Goal: Task Accomplishment & Management: Use online tool/utility

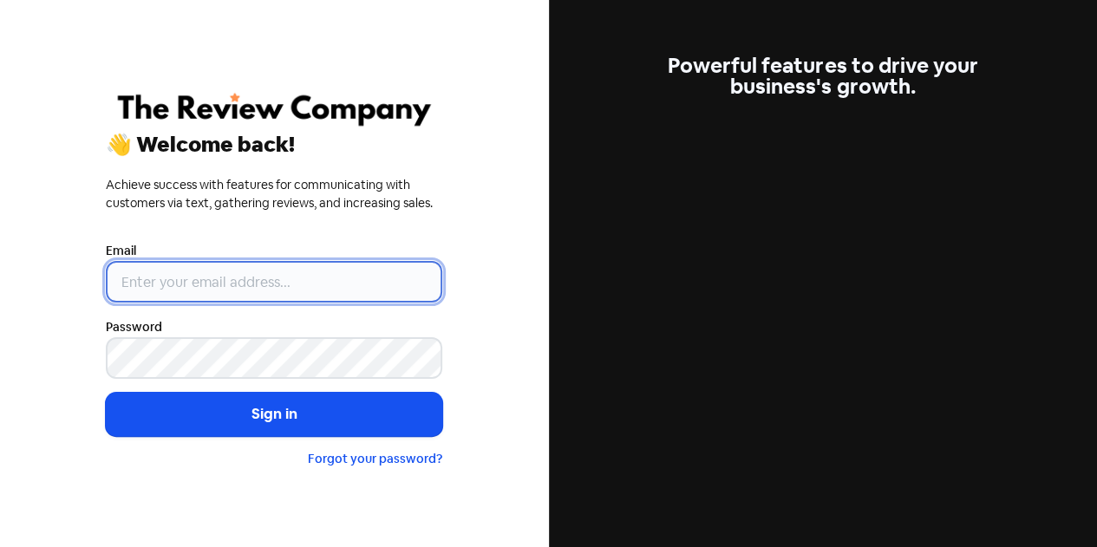
click at [227, 280] on input "email" at bounding box center [274, 282] width 337 height 42
type input "[EMAIL_ADDRESS][DOMAIN_NAME]"
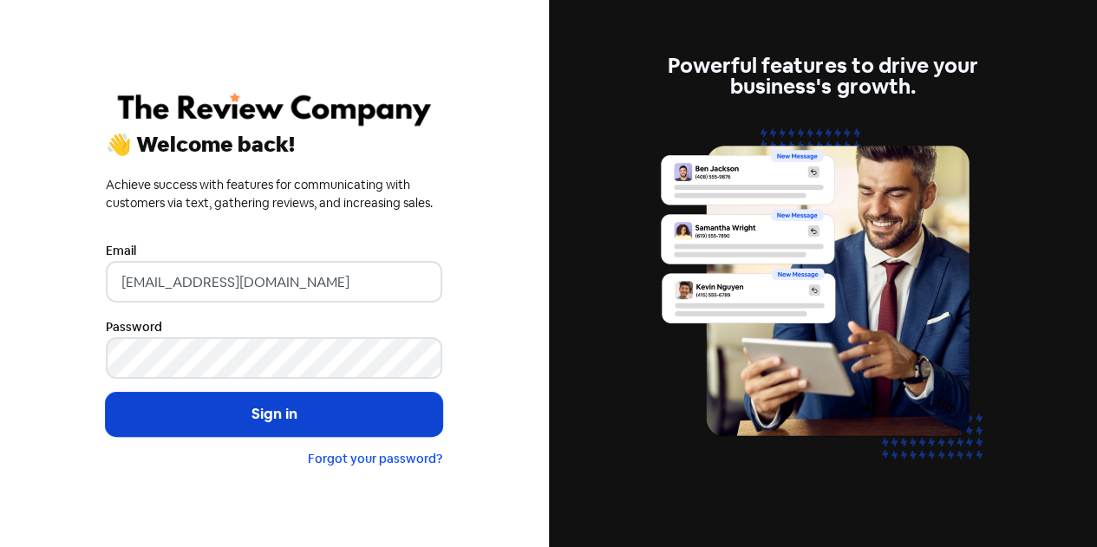
click at [286, 410] on button "Sign in" at bounding box center [274, 414] width 337 height 43
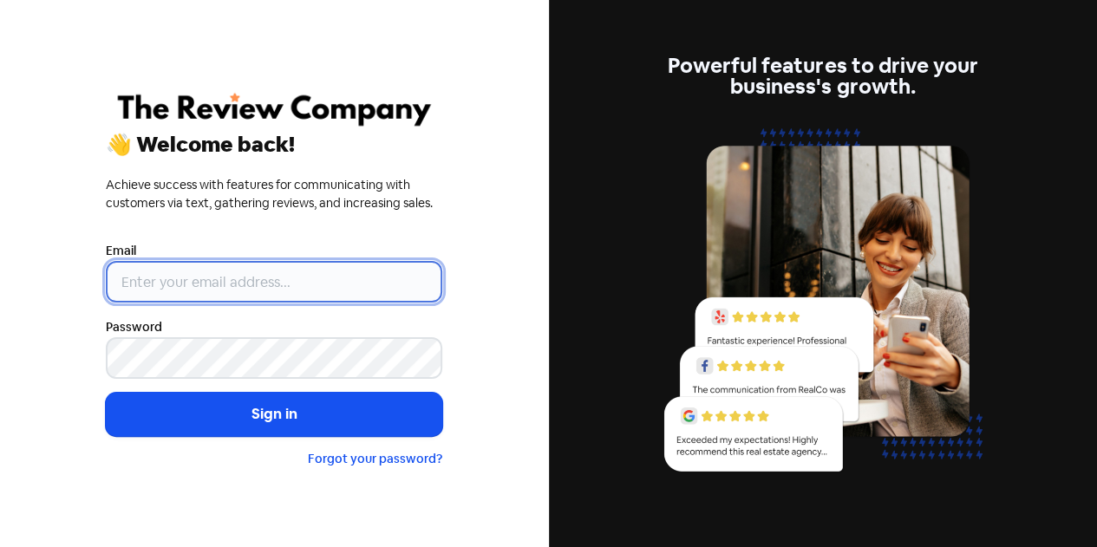
click at [261, 280] on input "email" at bounding box center [274, 282] width 337 height 42
type input "[EMAIL_ADDRESS][DOMAIN_NAME]"
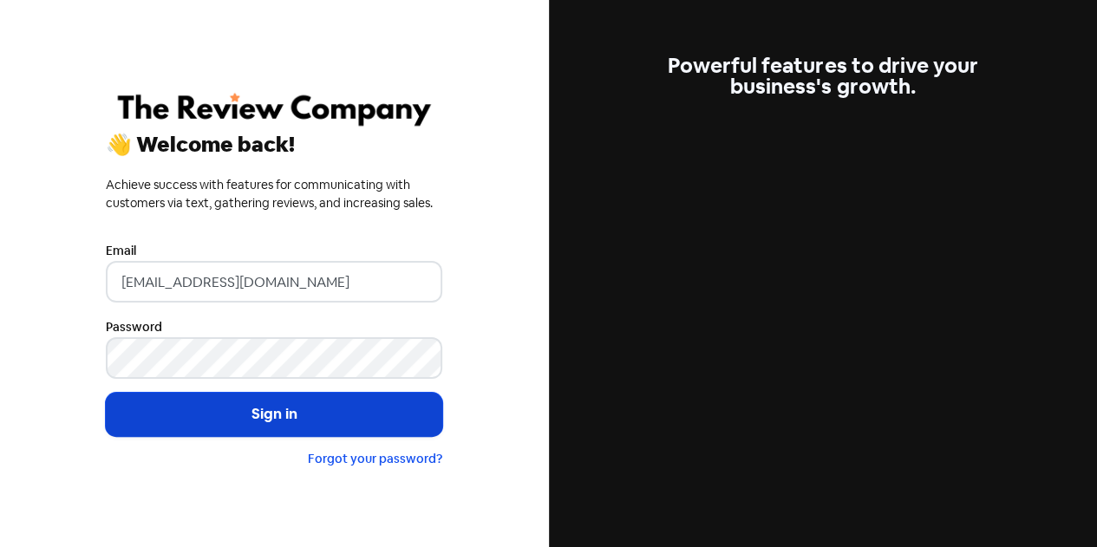
click at [262, 424] on button "Sign in" at bounding box center [274, 414] width 337 height 43
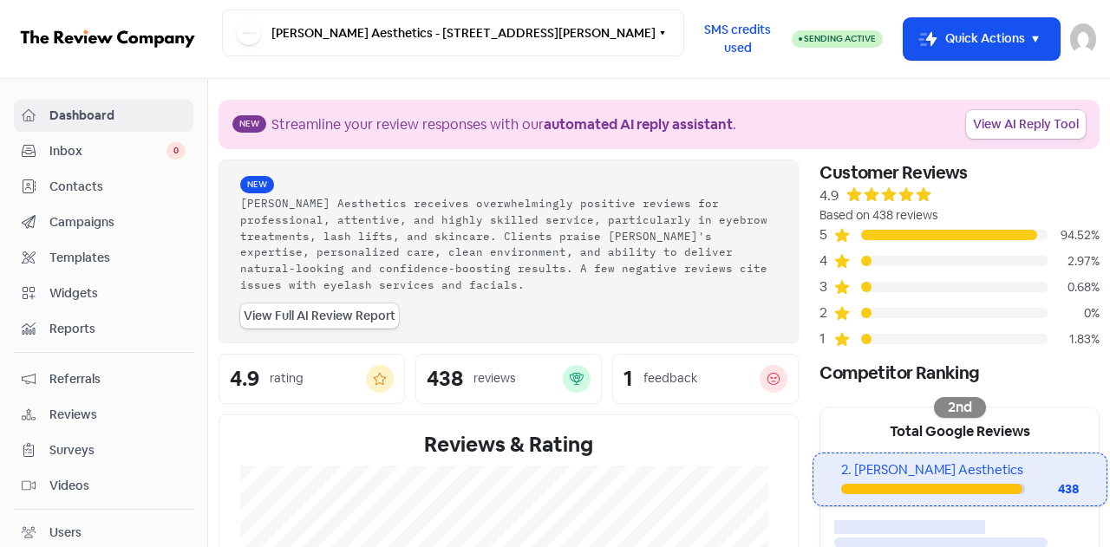
click at [82, 181] on span "Contacts" at bounding box center [117, 187] width 136 height 18
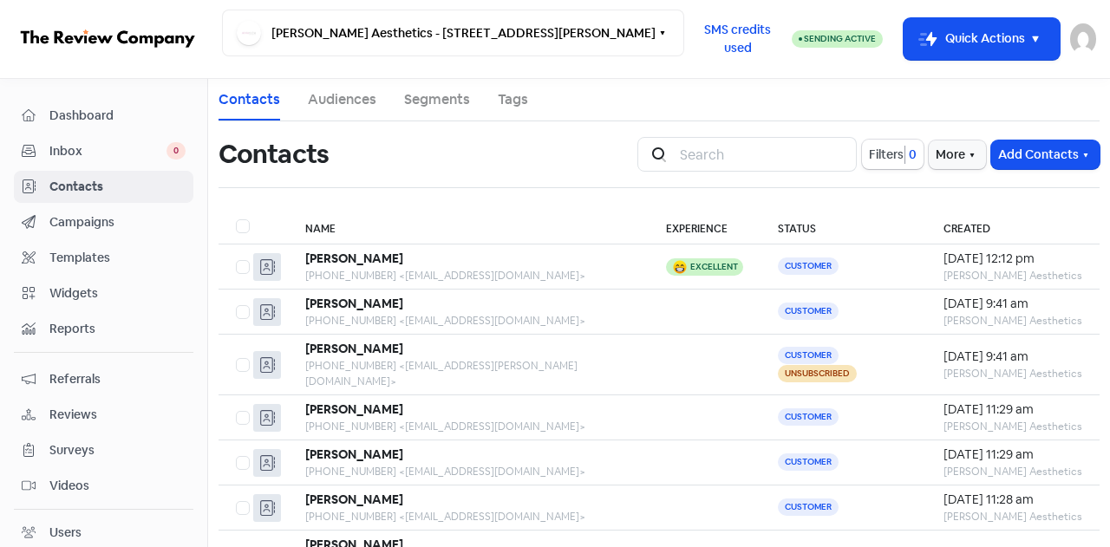
click at [96, 110] on span "Dashboard" at bounding box center [117, 116] width 136 height 18
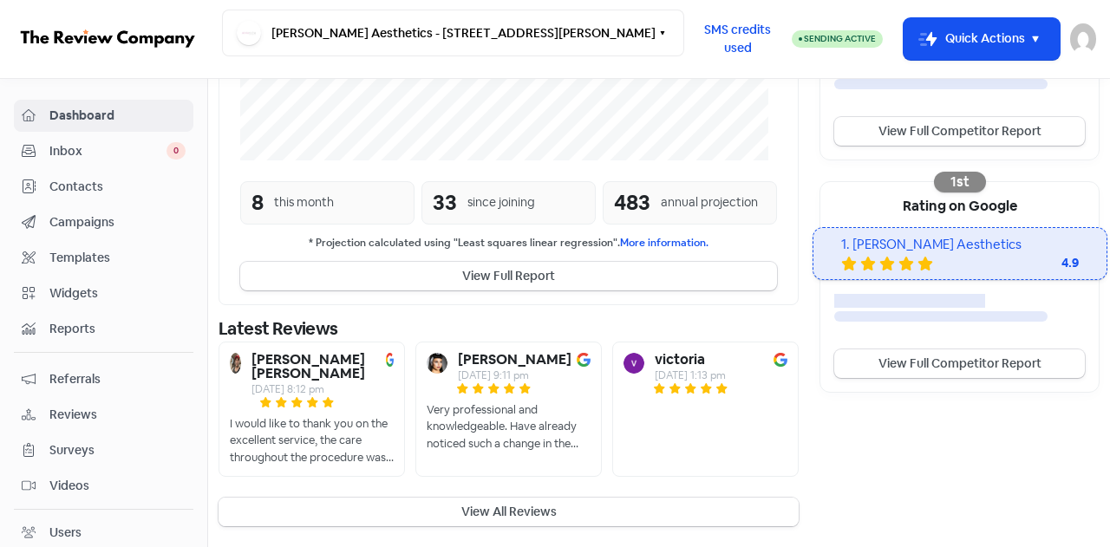
scroll to position [486, 0]
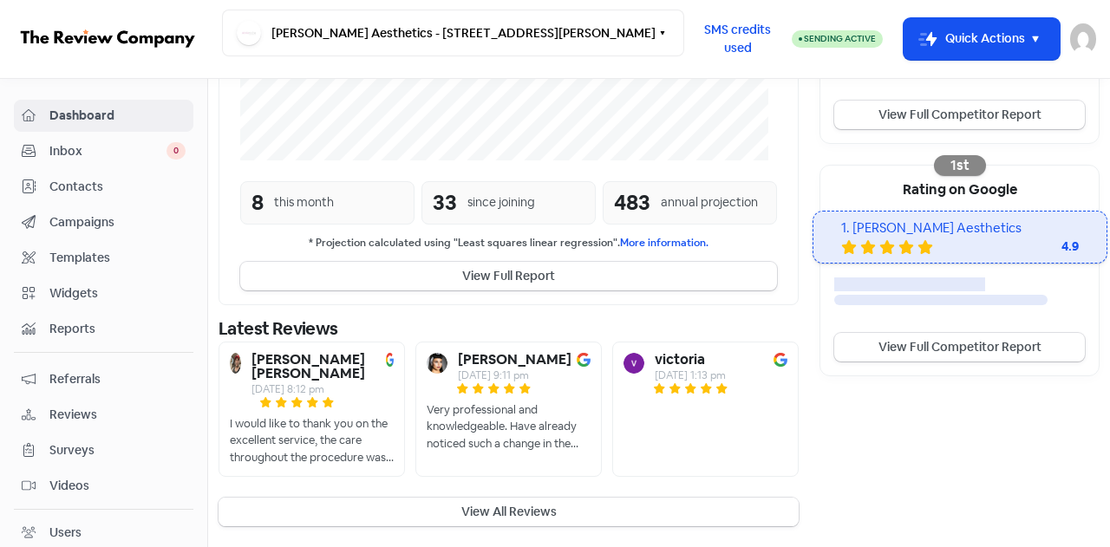
click at [559, 506] on button "View All Reviews" at bounding box center [509, 512] width 580 height 29
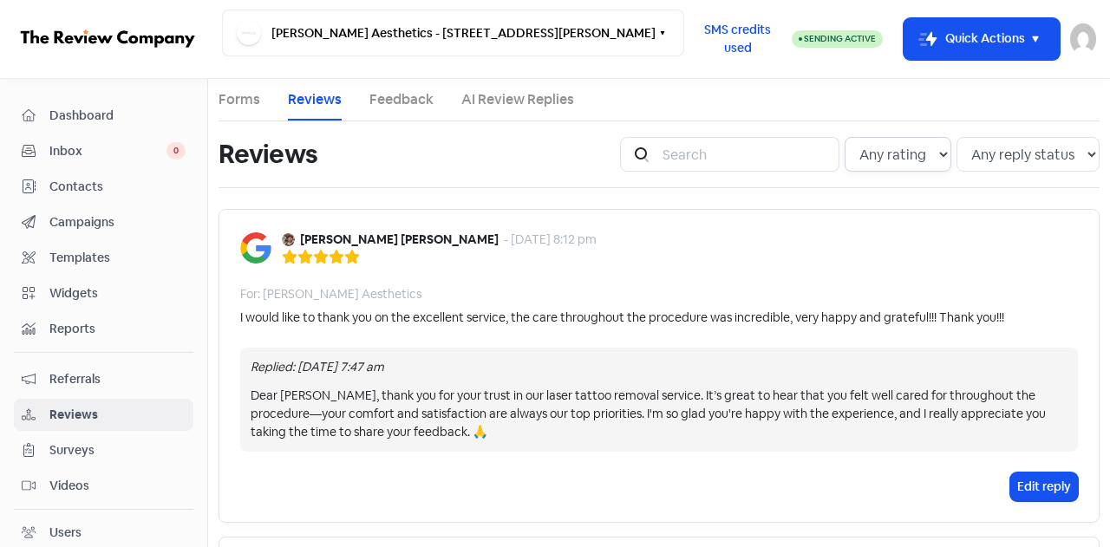
click at [918, 157] on select "Any rating 5 star 4 star 3 star 2 star 1 star" at bounding box center [898, 154] width 107 height 35
click at [977, 155] on select "Any reply status Has reply No reply" at bounding box center [1028, 154] width 143 height 35
drag, startPoint x: 841, startPoint y: 204, endPoint x: 859, endPoint y: 174, distance: 34.2
click at [881, 149] on select "Any rating 5 star 4 star 3 star 2 star 1 star" at bounding box center [898, 154] width 107 height 35
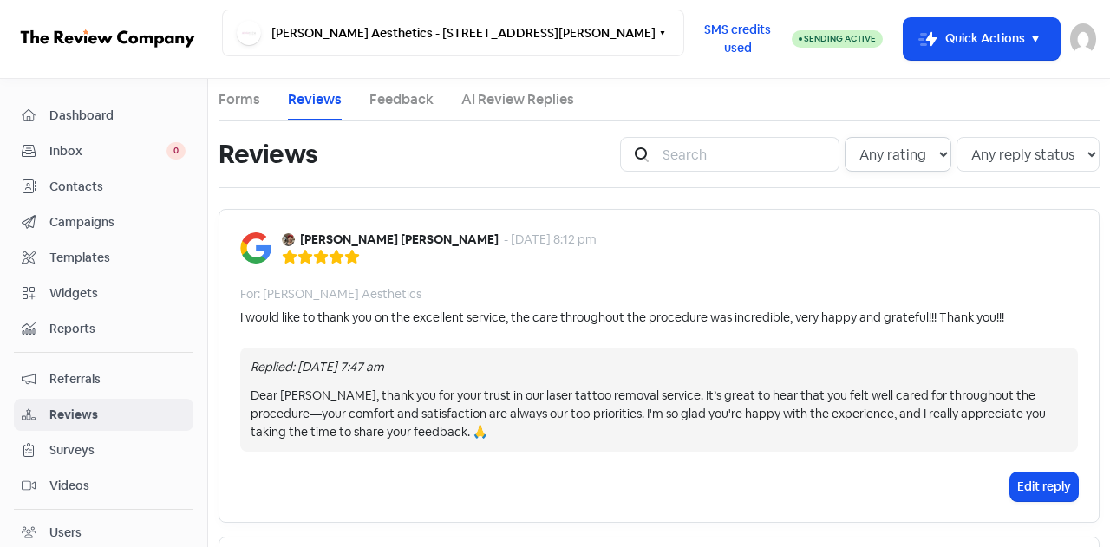
select select "5"
click at [845, 137] on select "Any rating 5 star 4 star 3 star 2 star 1 star" at bounding box center [898, 154] width 107 height 35
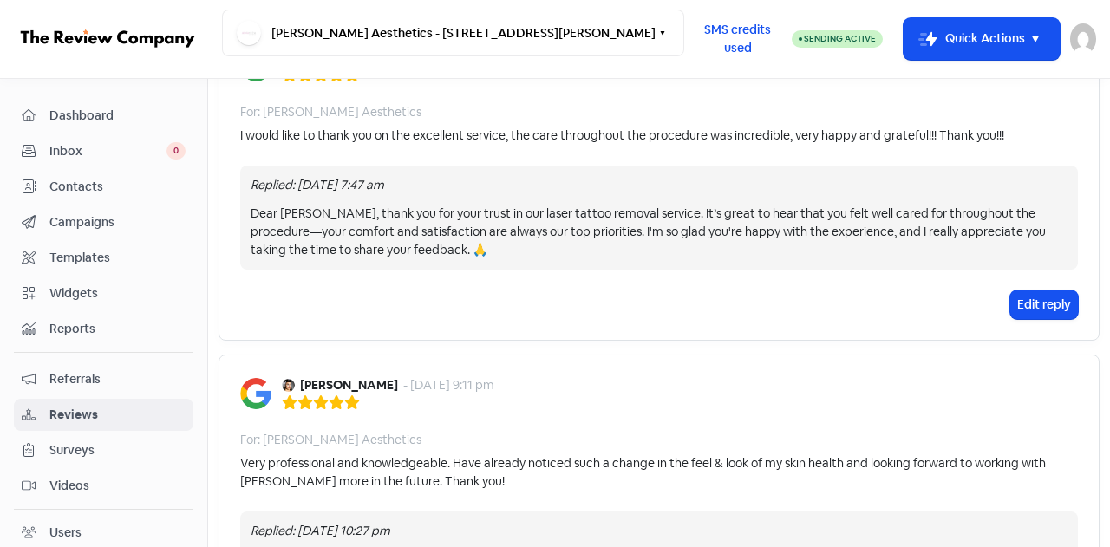
scroll to position [87, 0]
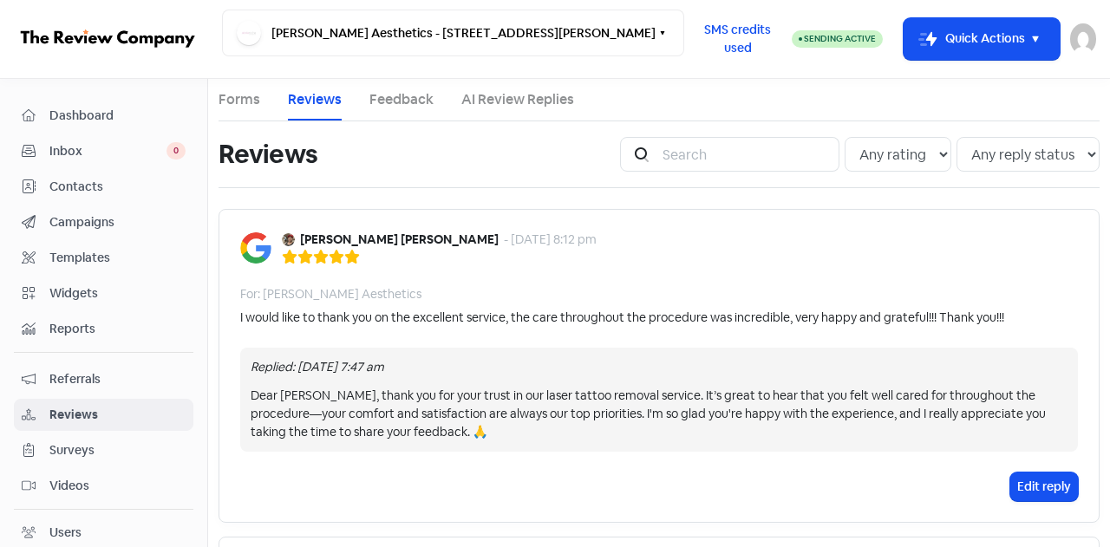
click at [90, 117] on span "Dashboard" at bounding box center [117, 116] width 136 height 18
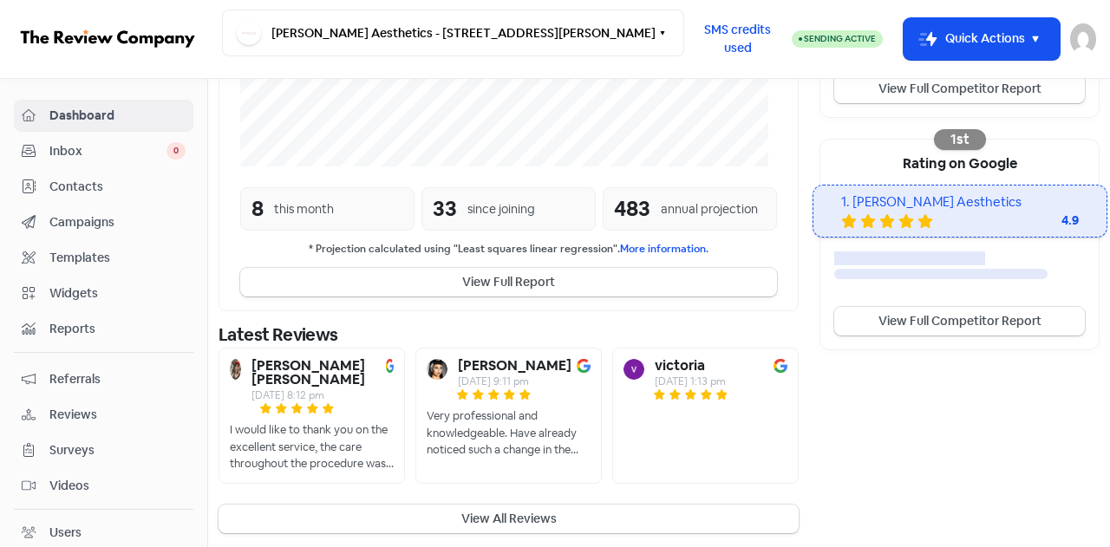
scroll to position [518, 0]
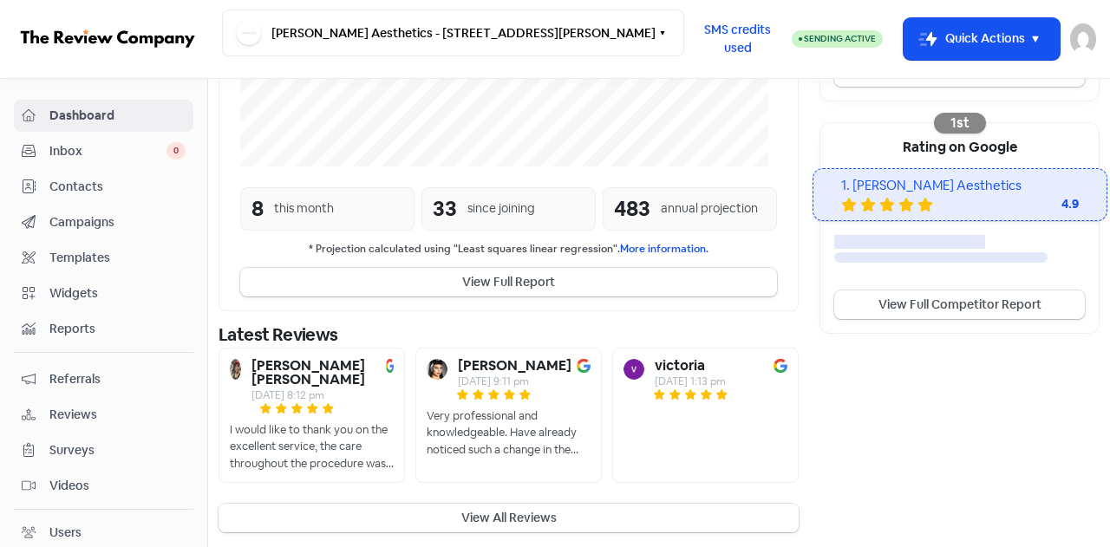
click at [520, 508] on button "View All Reviews" at bounding box center [509, 518] width 580 height 29
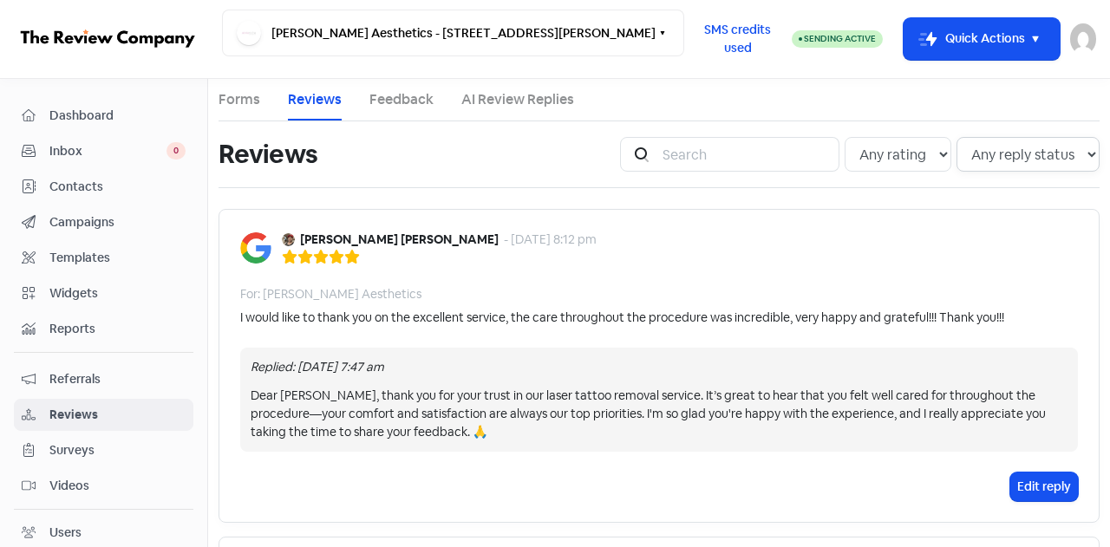
click at [1018, 155] on select "Any reply status Has reply No reply" at bounding box center [1028, 154] width 143 height 35
select select "false"
click at [957, 137] on select "Any reply status Has reply No reply" at bounding box center [1028, 154] width 143 height 35
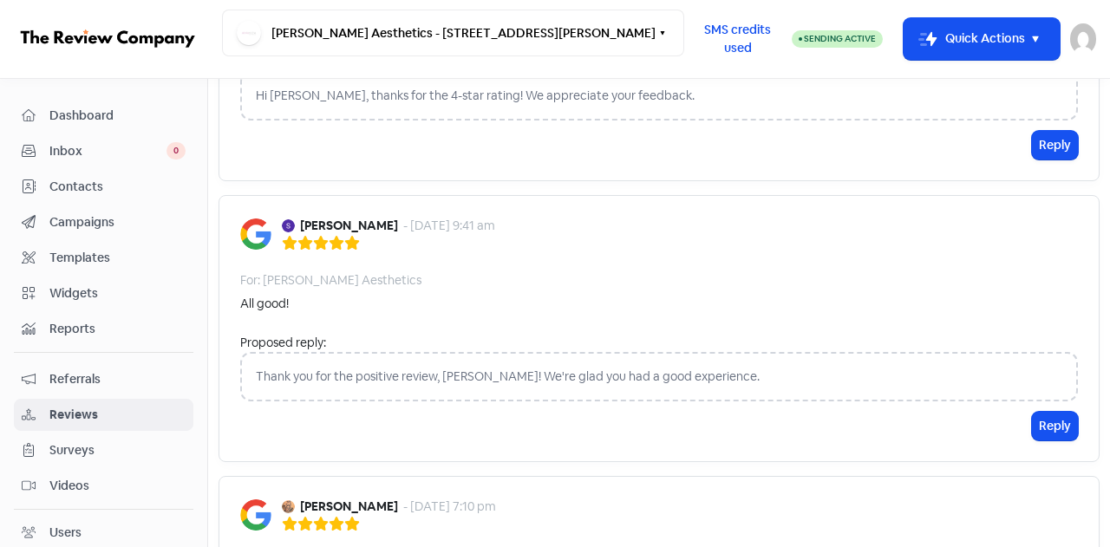
scroll to position [2134, 0]
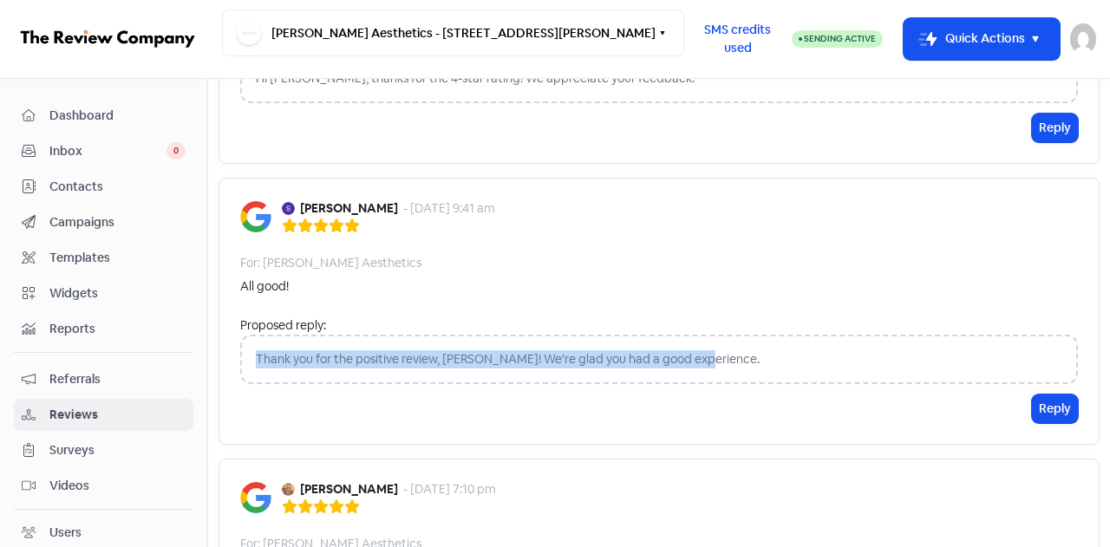
drag, startPoint x: 711, startPoint y: 355, endPoint x: 258, endPoint y: 360, distance: 452.8
click at [257, 363] on div "Thank you for the positive review, Susie! We're glad you had a good experience." at bounding box center [659, 359] width 838 height 49
copy div "Thank you for the positive review, Susie! We're glad you had a good experience."
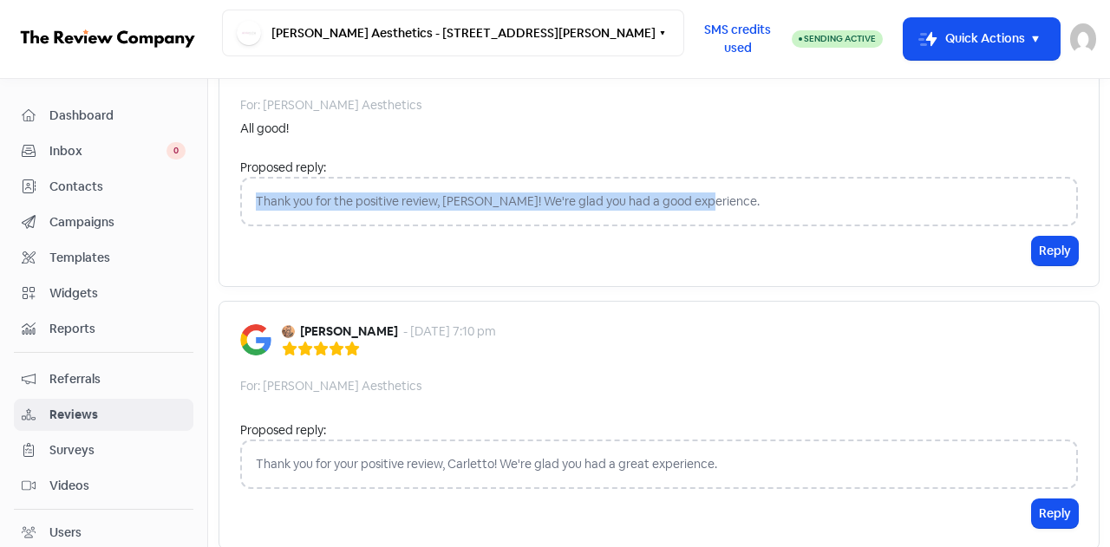
scroll to position [2385, 0]
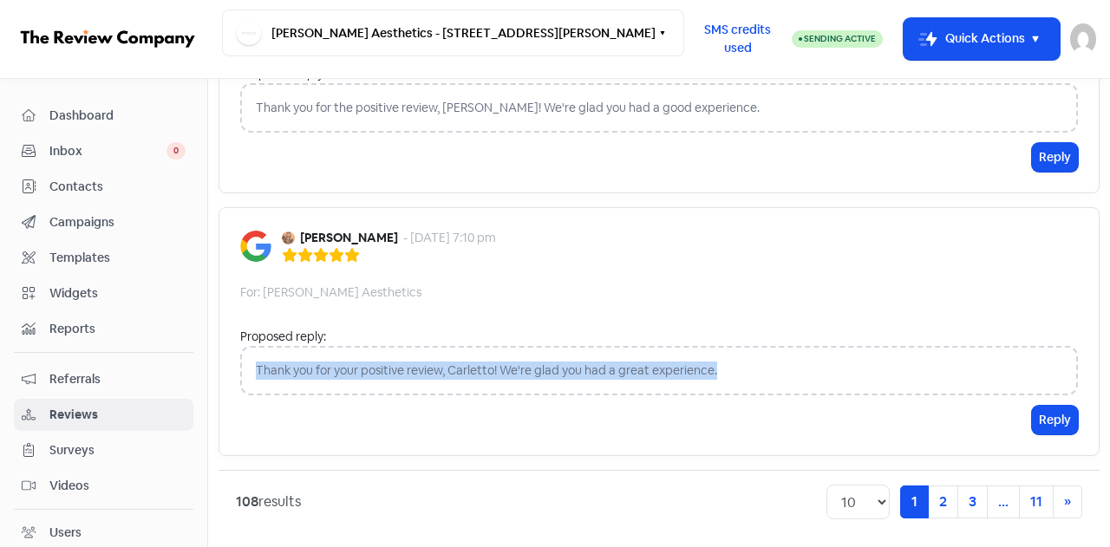
drag, startPoint x: 742, startPoint y: 365, endPoint x: 257, endPoint y: 368, distance: 485.7
click at [256, 368] on div "Thank you for your positive review, Carletto! We're glad you had a great experi…" at bounding box center [659, 370] width 838 height 49
copy div "Thank you for your positive review, Carletto! We're glad you had a great experi…"
